Goal: Task Accomplishment & Management: Manage account settings

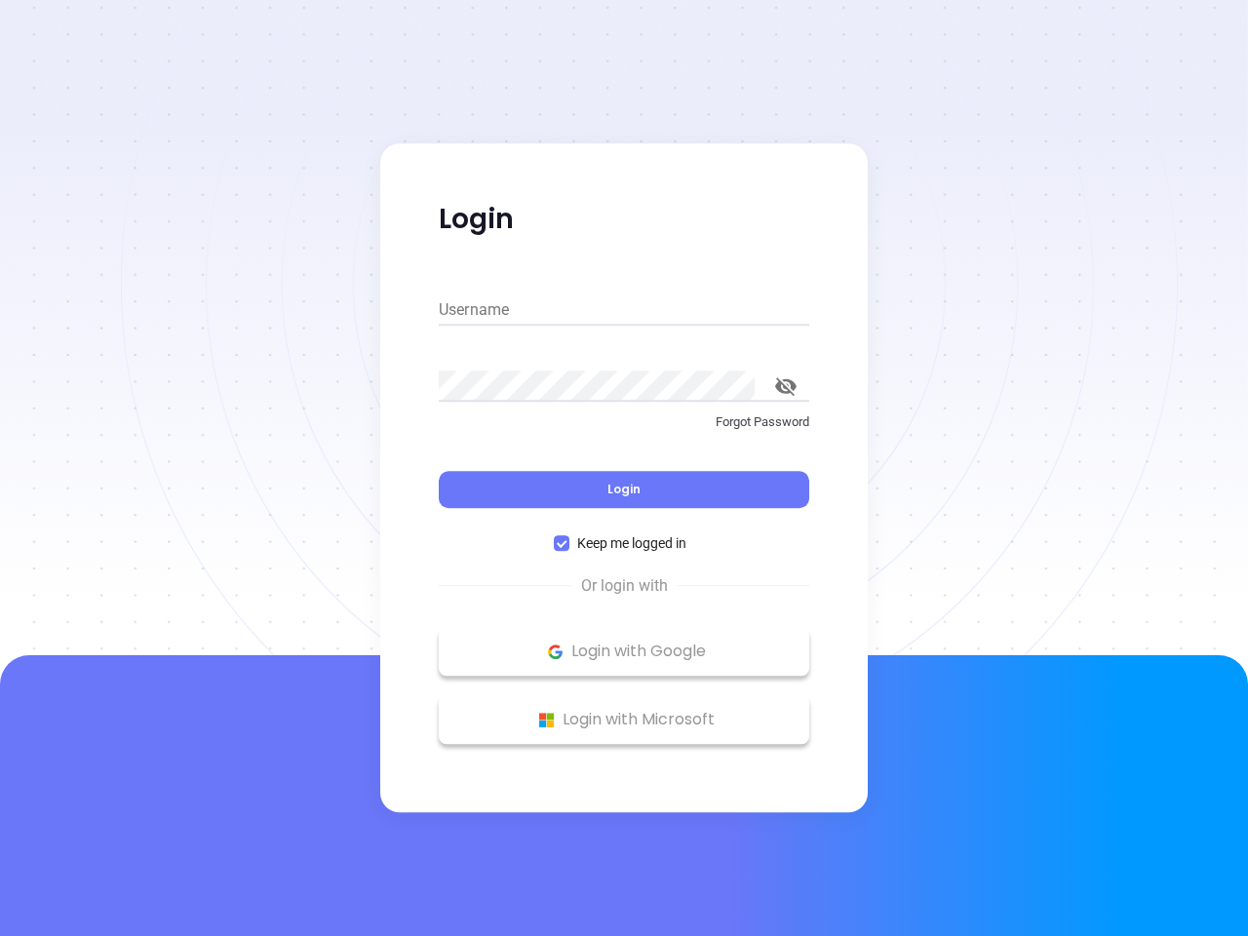
click at [624, 468] on div "Login" at bounding box center [624, 478] width 371 height 60
click at [624, 310] on input "Username" at bounding box center [624, 309] width 371 height 31
click at [786, 386] on icon "toggle password visibility" at bounding box center [785, 386] width 21 height 19
click at [624, 490] on span "Login" at bounding box center [624, 489] width 33 height 17
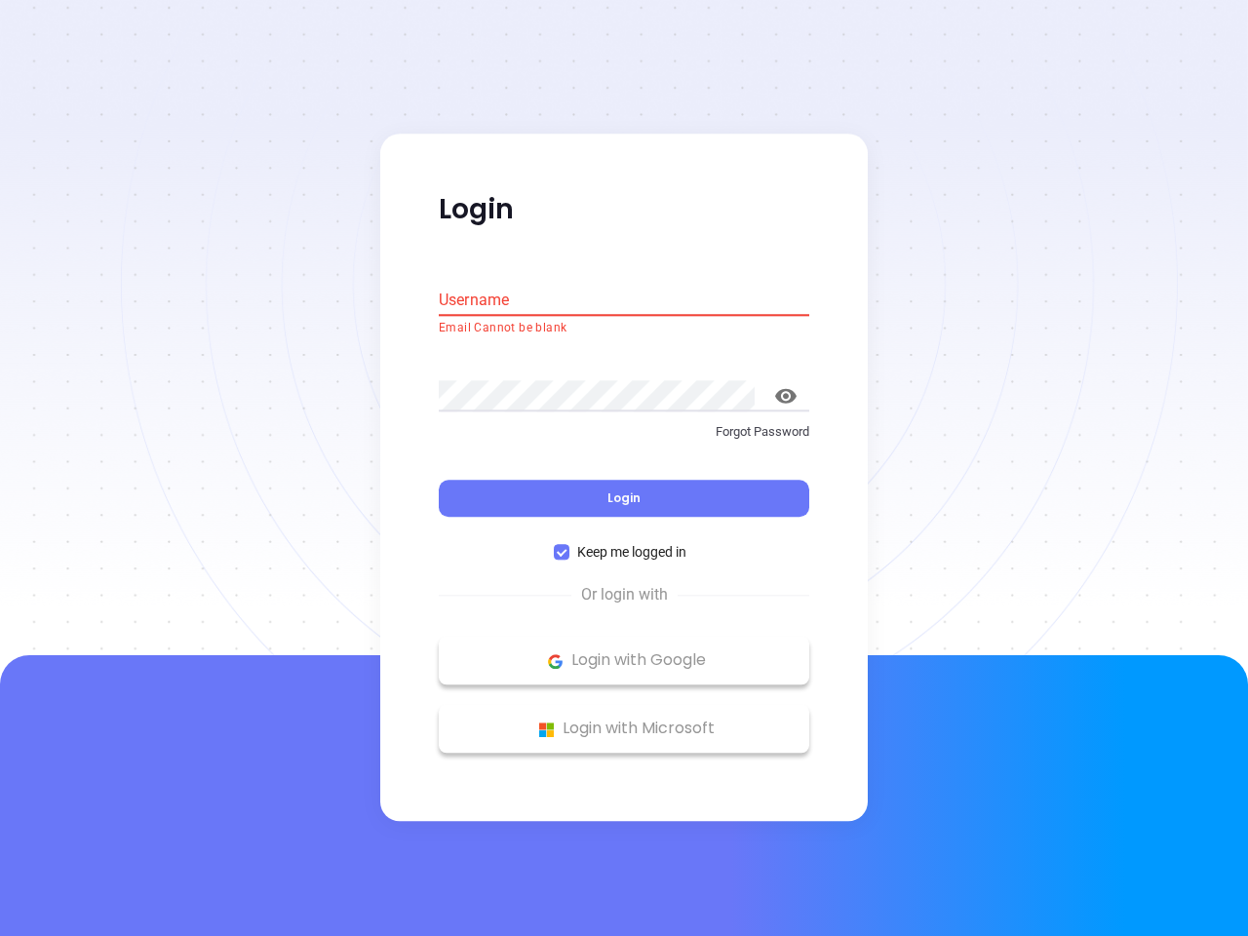
click at [624, 543] on span "Keep me logged in" at bounding box center [631, 552] width 125 height 21
click at [569, 545] on input "Keep me logged in" at bounding box center [562, 553] width 16 height 16
checkbox input "false"
click at [624, 651] on p "Login with Google" at bounding box center [624, 661] width 351 height 29
click at [624, 720] on p "Login with Microsoft" at bounding box center [624, 729] width 351 height 29
